Goal: Transaction & Acquisition: Book appointment/travel/reservation

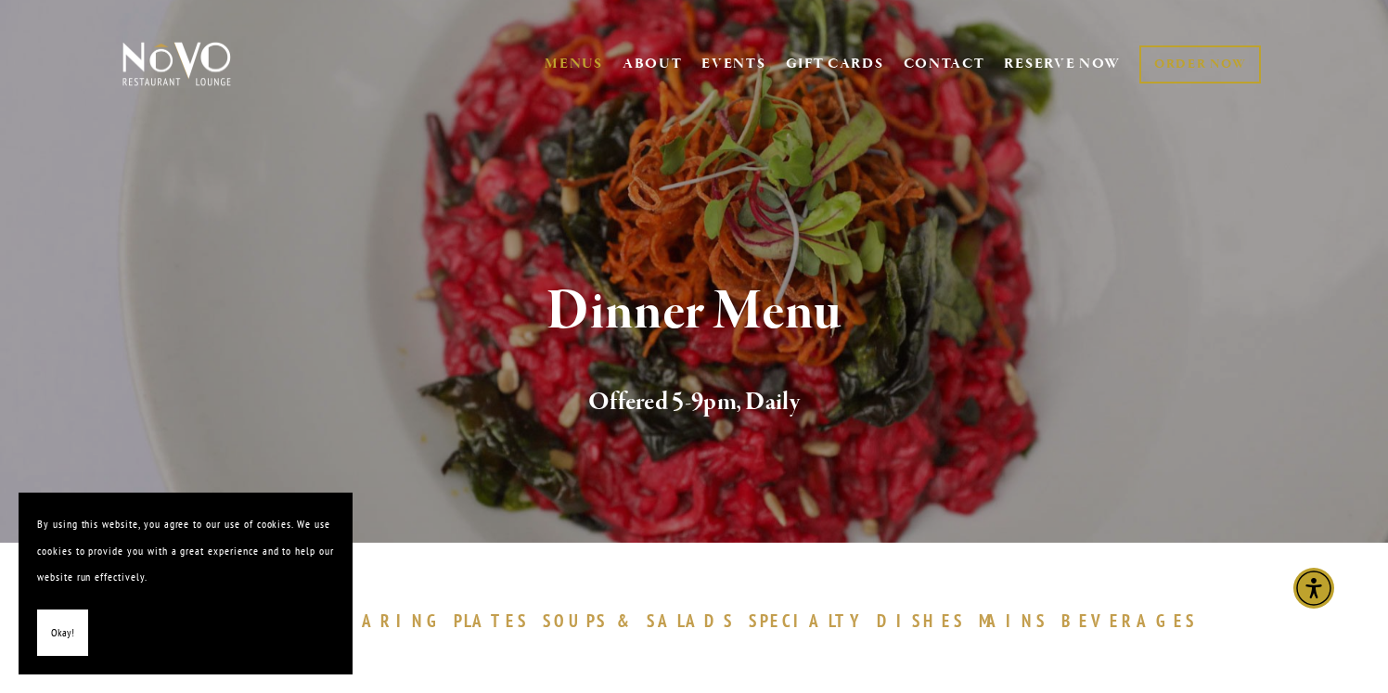
click at [69, 634] on span "Okay!" at bounding box center [62, 633] width 23 height 27
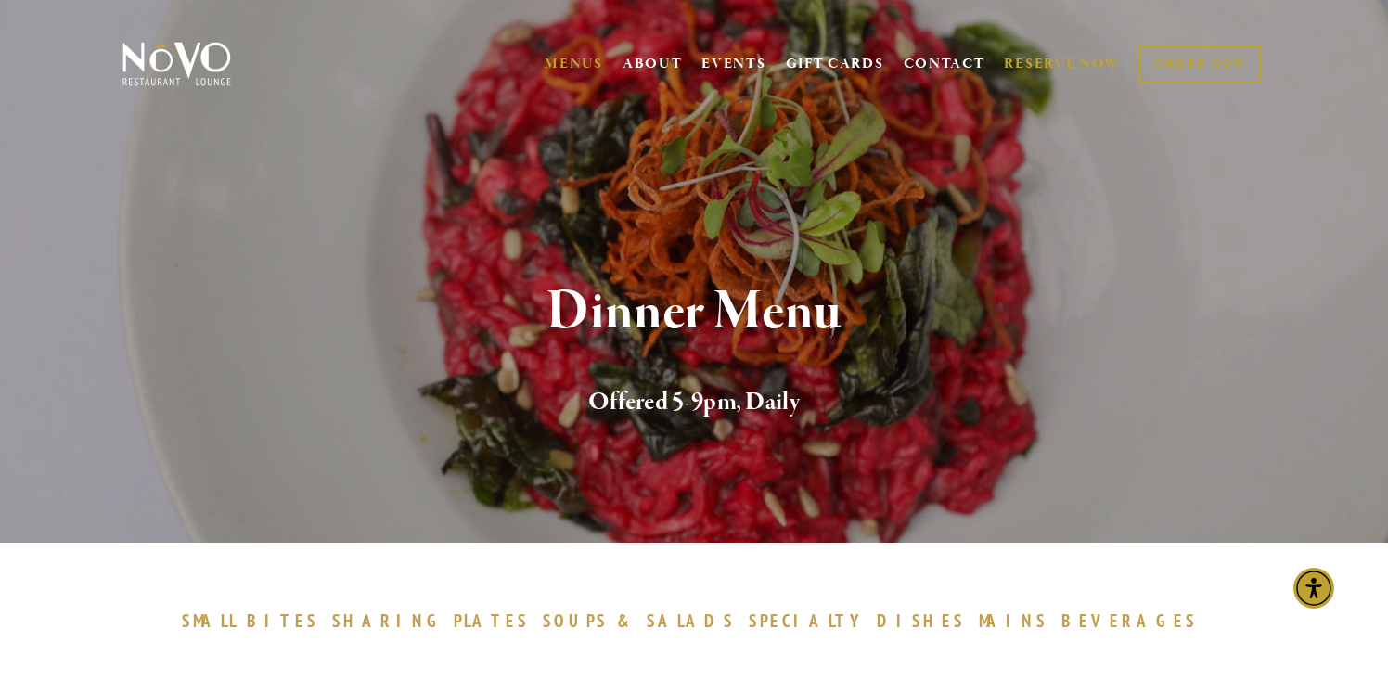
click at [1034, 59] on link "RESERVE NOW" at bounding box center [1062, 63] width 117 height 35
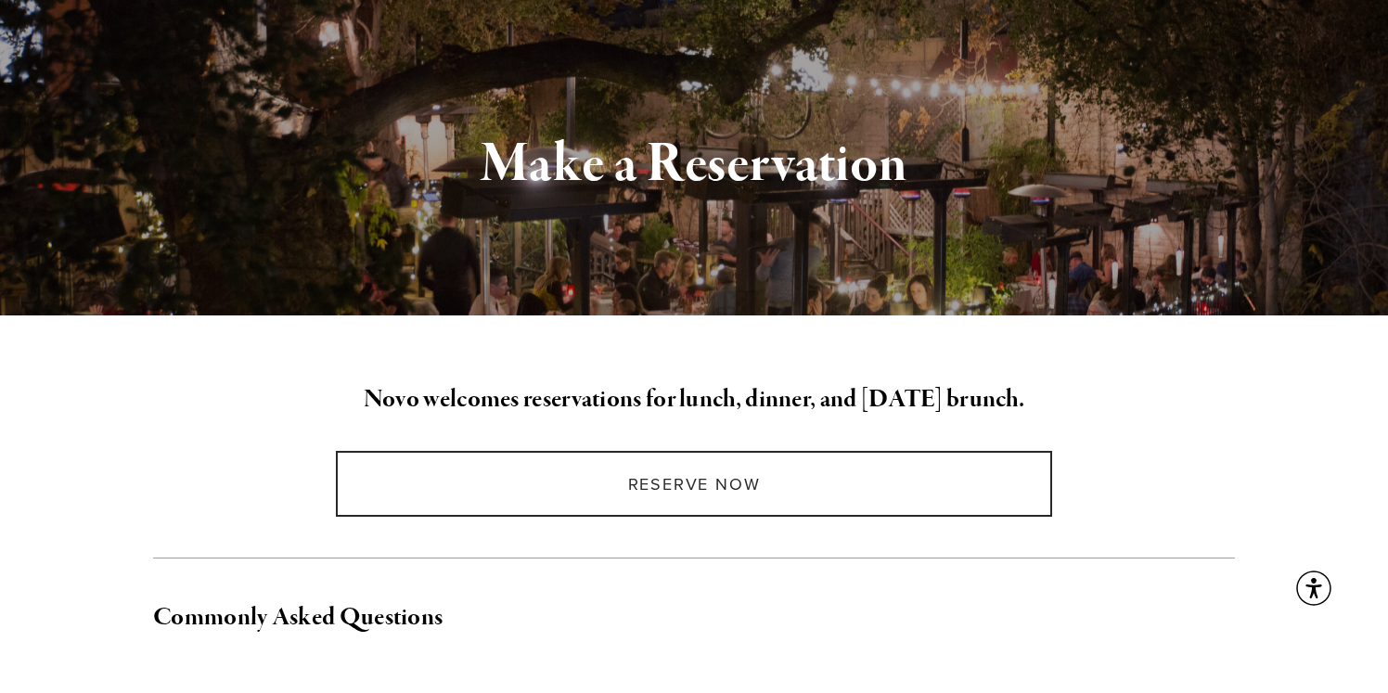
scroll to position [150, 0]
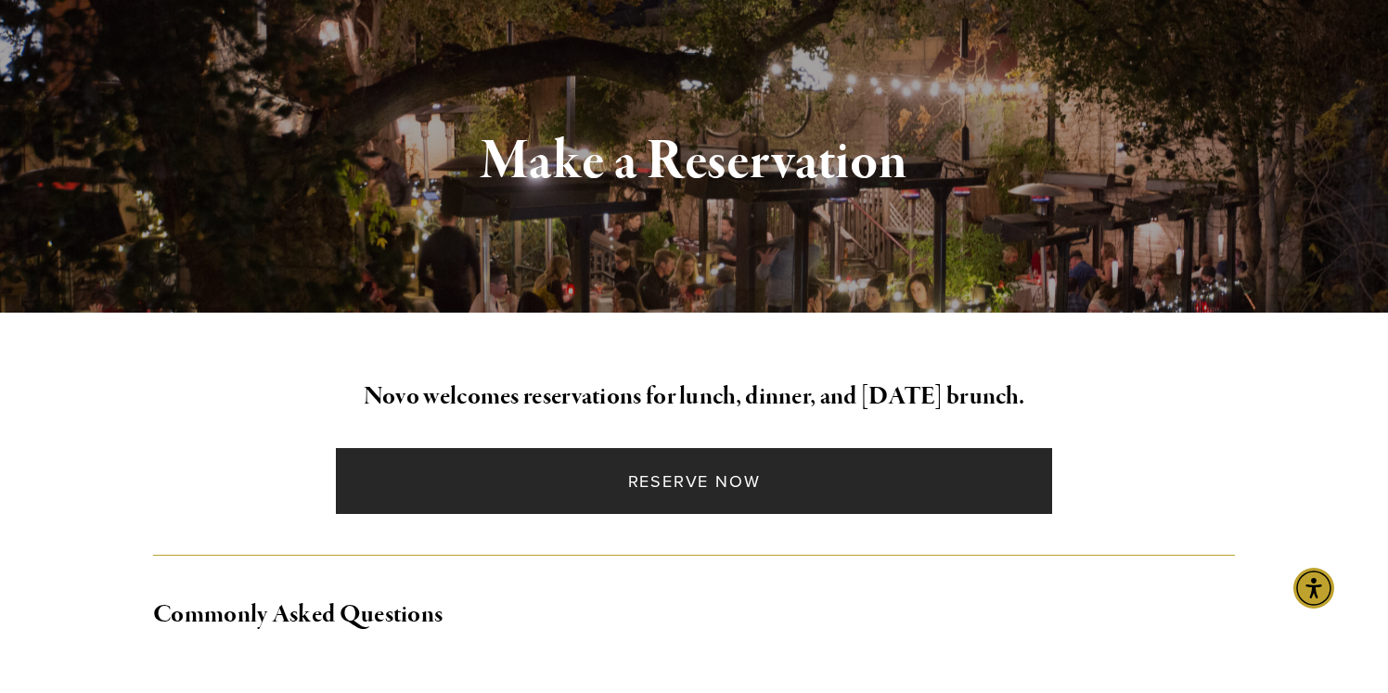
click at [713, 473] on link "Reserve Now" at bounding box center [693, 481] width 715 height 66
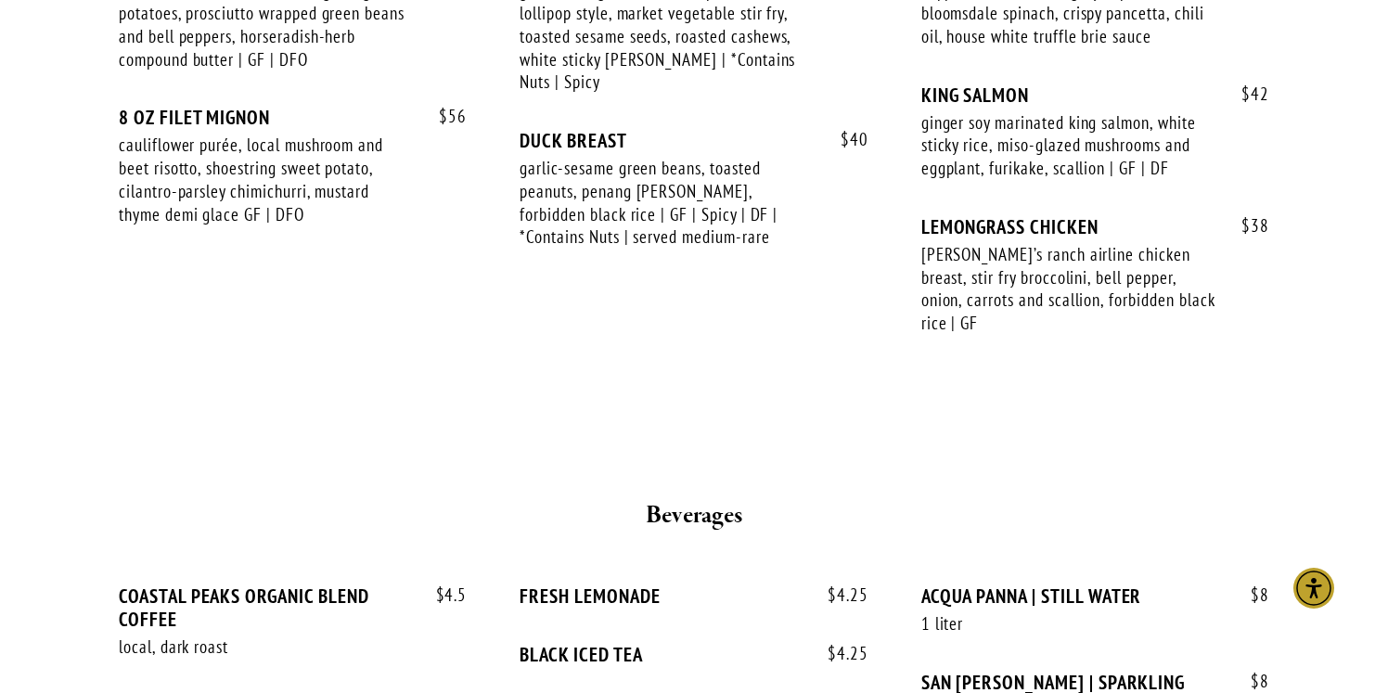
scroll to position [3286, 0]
